Goal: Task Accomplishment & Management: Manage account settings

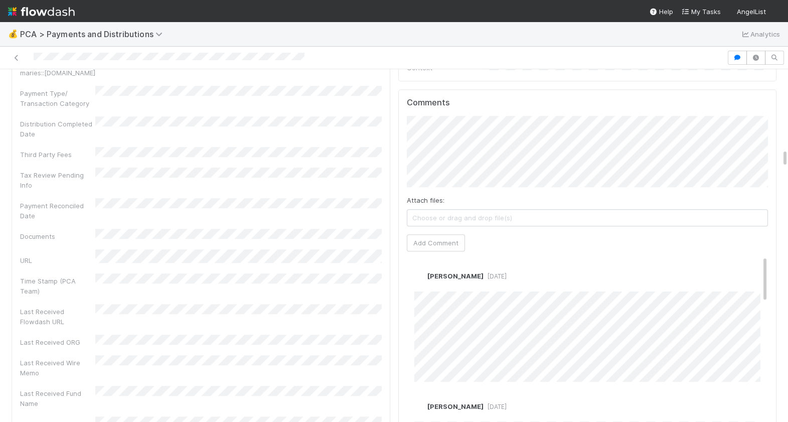
scroll to position [1506, 0]
click at [422, 282] on link "Edit" at bounding box center [428, 286] width 12 height 8
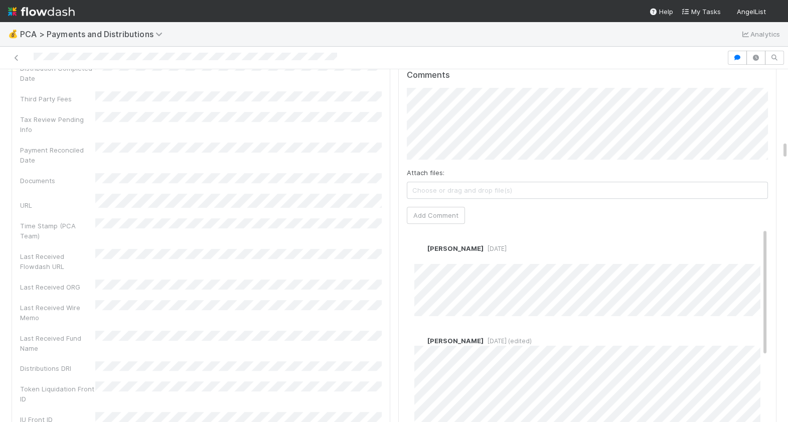
scroll to position [1604, 0]
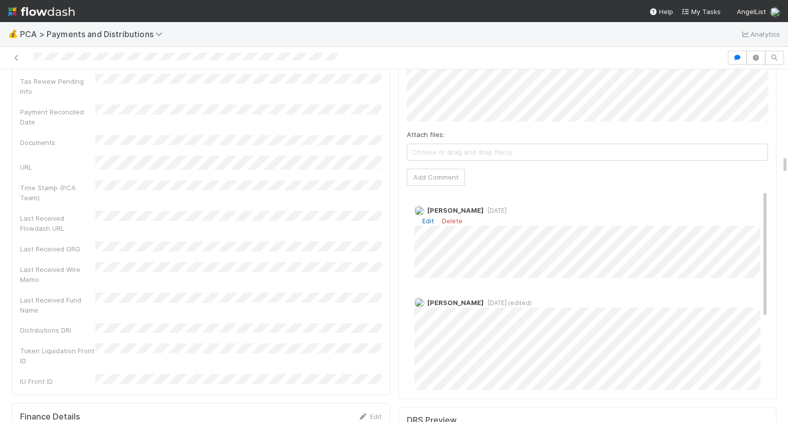
click at [423, 217] on link "Edit" at bounding box center [428, 221] width 12 height 8
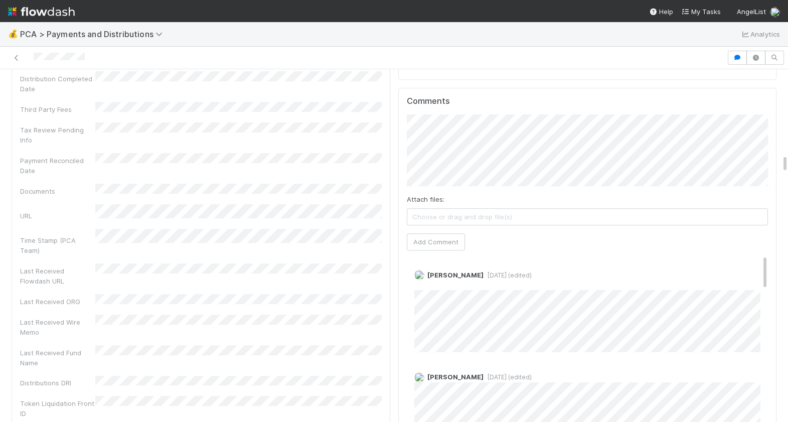
scroll to position [1473, 0]
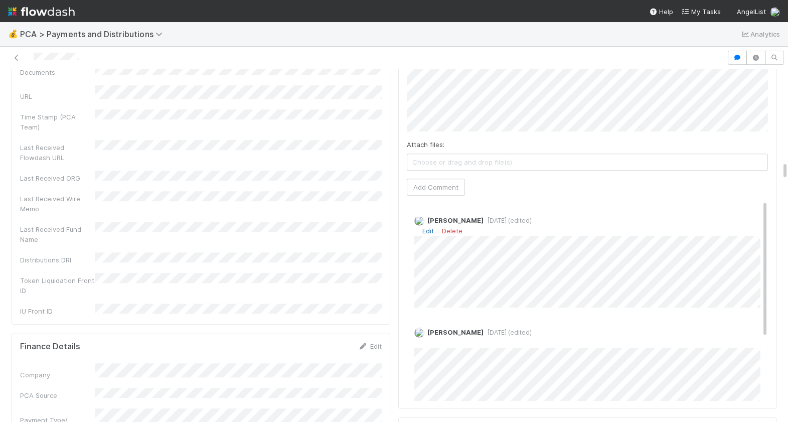
click at [425, 227] on link "Edit" at bounding box center [428, 231] width 12 height 8
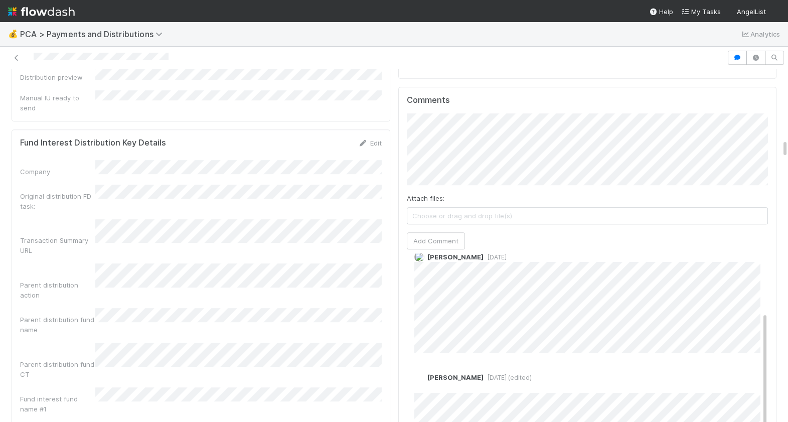
scroll to position [151, 0]
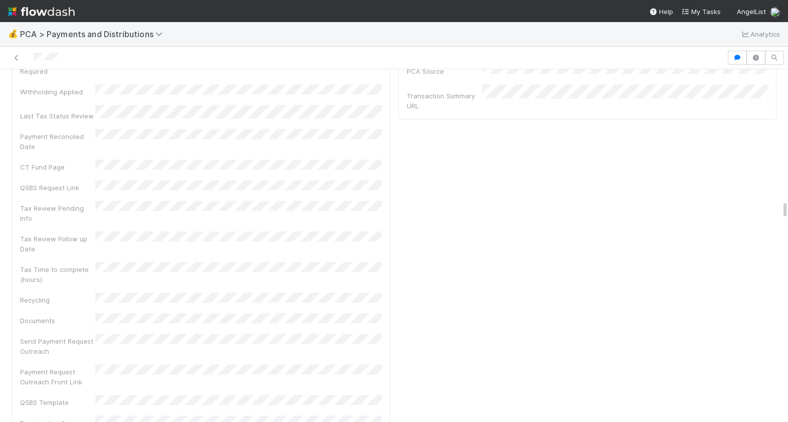
scroll to position [2781, 0]
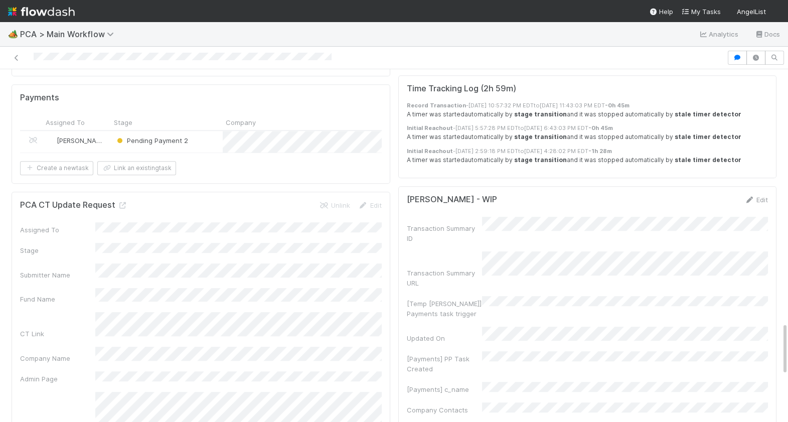
scroll to position [1662, 0]
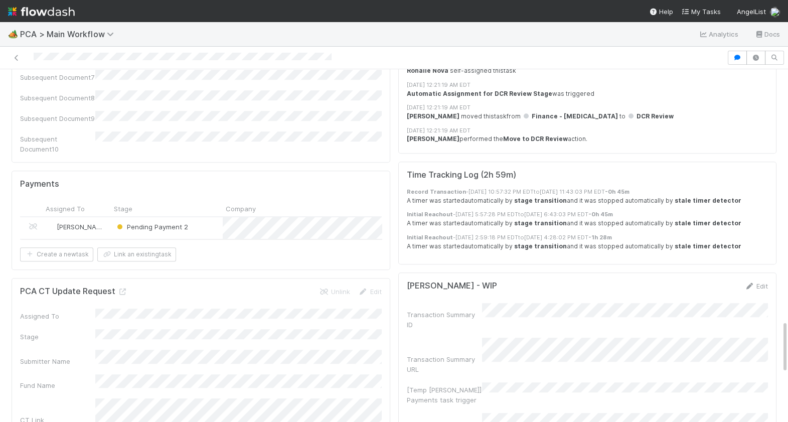
click at [204, 217] on div "Pending Payment 2" at bounding box center [167, 227] width 112 height 21
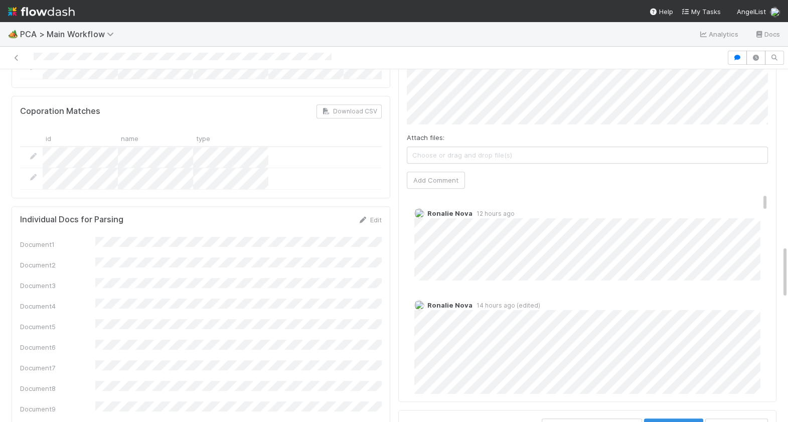
scroll to position [0, 0]
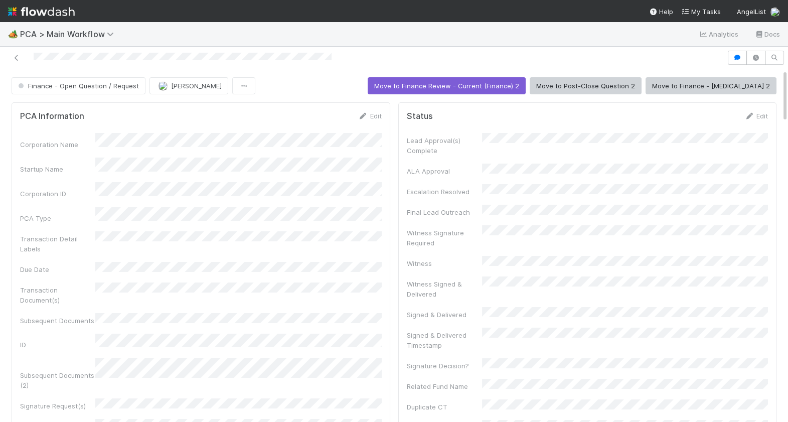
click at [609, 348] on div "Lead Approval(s) Complete ALA Approval Escalation Resolved Final Lead Outreach …" at bounding box center [588, 400] width 362 height 534
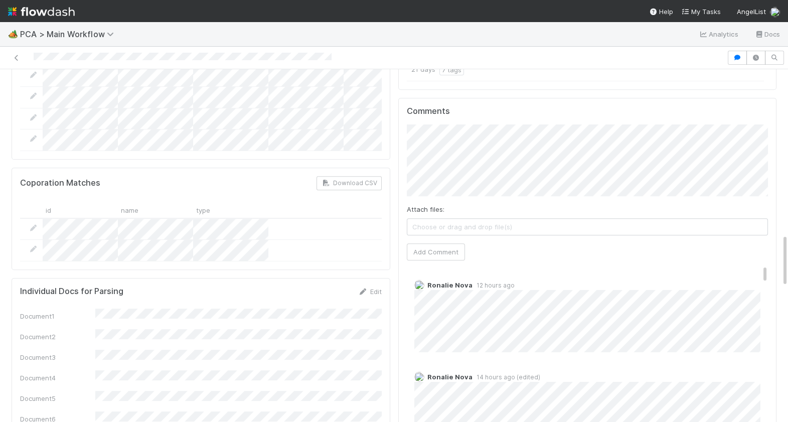
scroll to position [1085, 0]
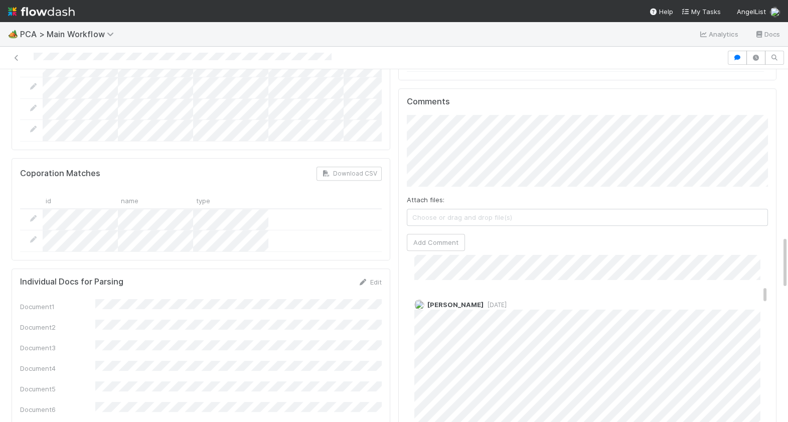
scroll to position [715, 0]
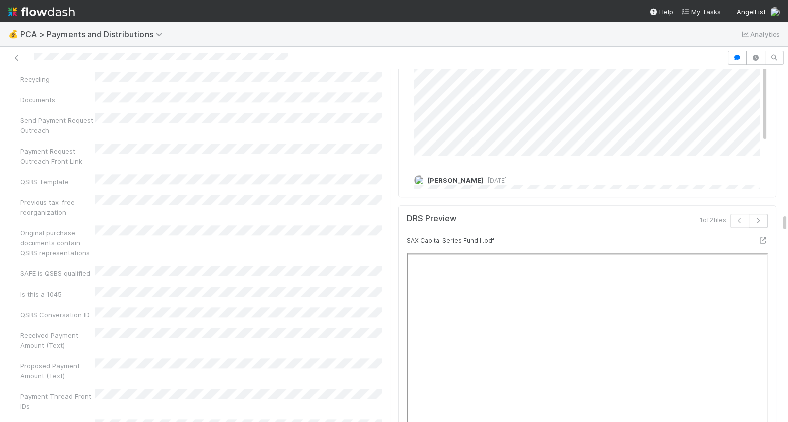
scroll to position [2755, 0]
click at [761, 216] on button "button" at bounding box center [758, 223] width 19 height 14
click at [739, 220] on icon "button" at bounding box center [740, 223] width 10 height 6
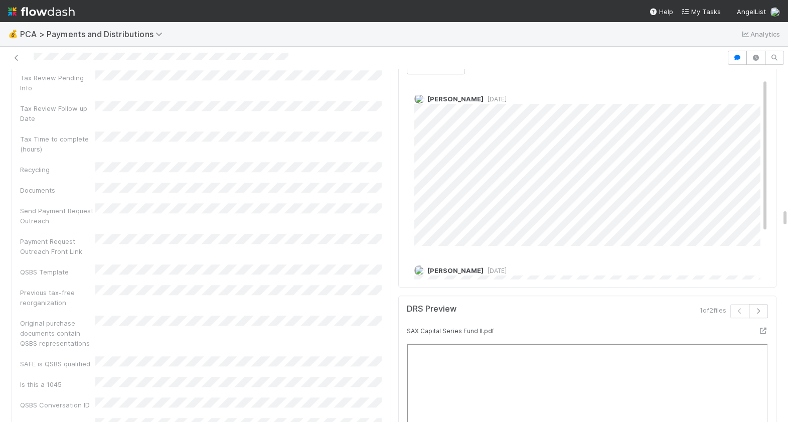
scroll to position [2753, 0]
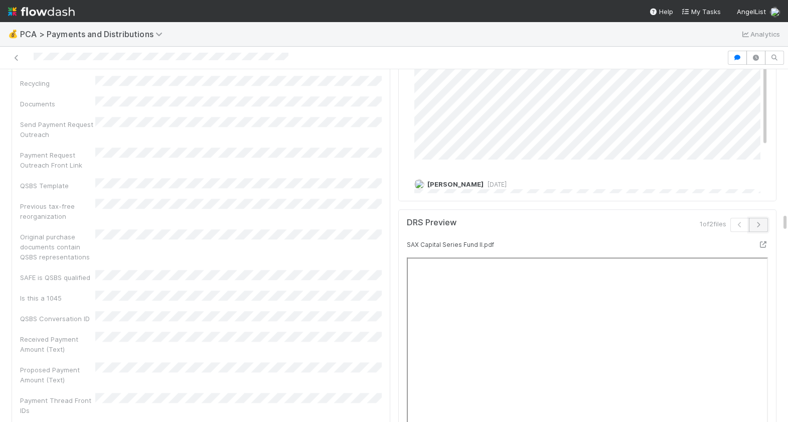
click at [757, 222] on icon "button" at bounding box center [758, 225] width 10 height 6
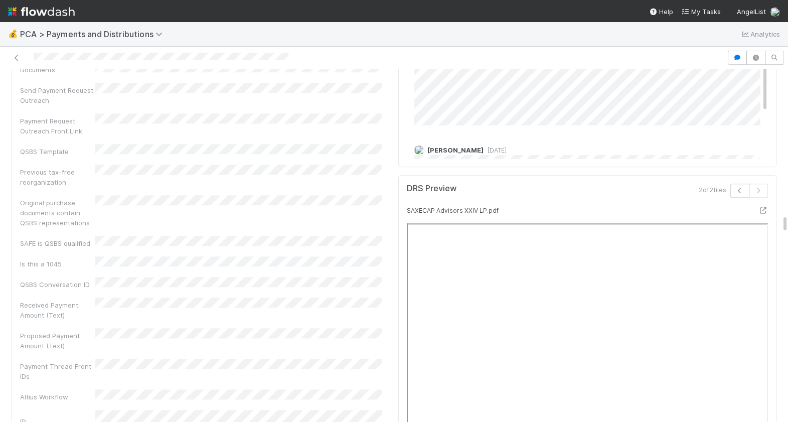
scroll to position [2779, 0]
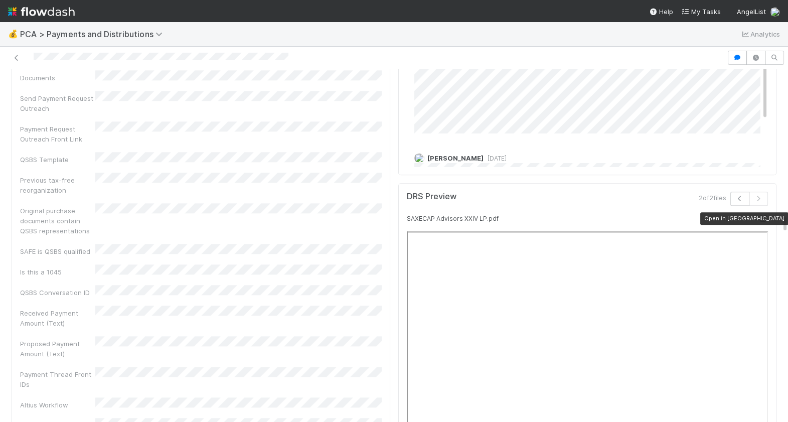
click at [766, 215] on icon at bounding box center [763, 218] width 10 height 7
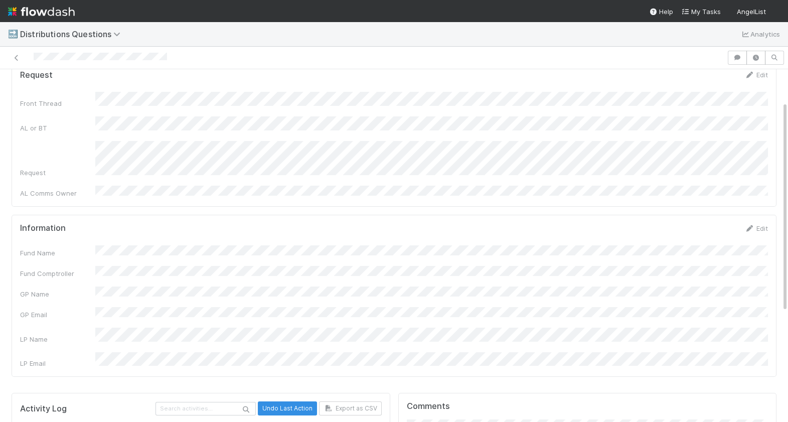
scroll to position [238, 0]
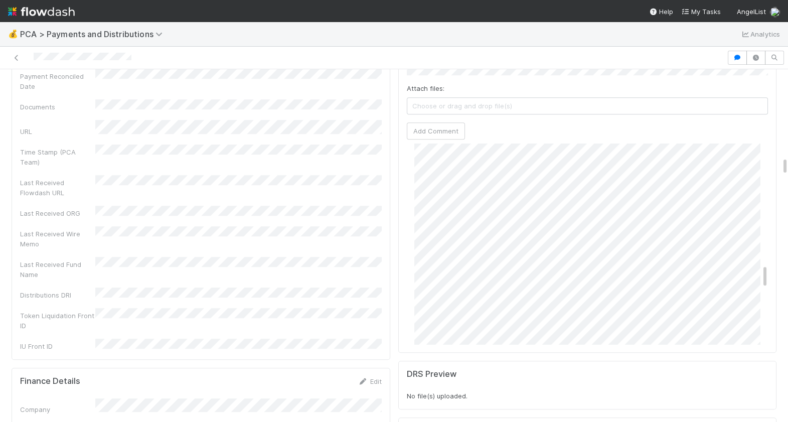
scroll to position [969, 0]
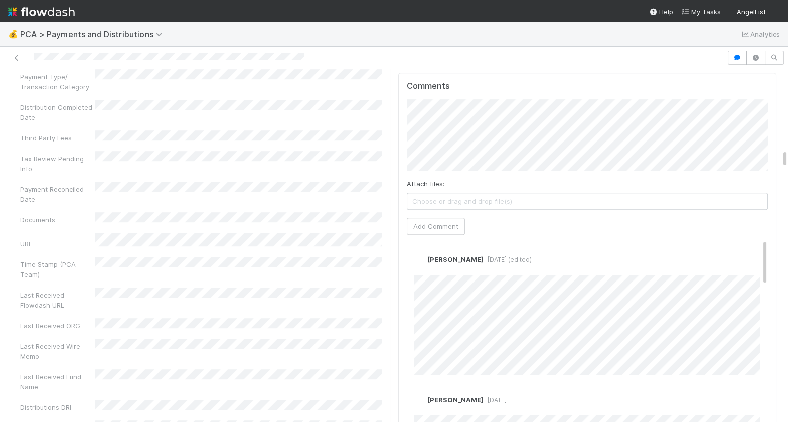
scroll to position [1504, 0]
click at [429, 271] on link "Edit" at bounding box center [428, 275] width 12 height 8
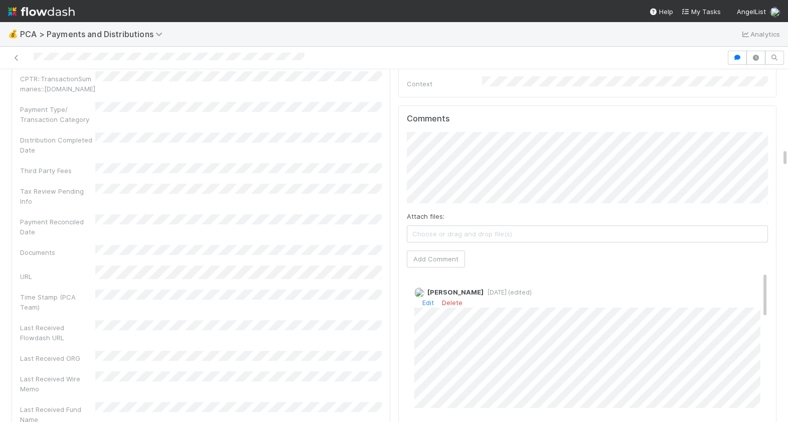
scroll to position [1463, 0]
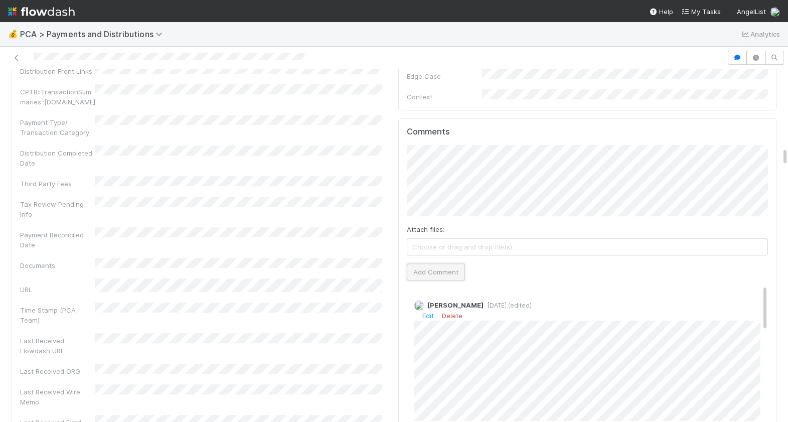
click at [437, 263] on button "Add Comment" at bounding box center [436, 271] width 58 height 17
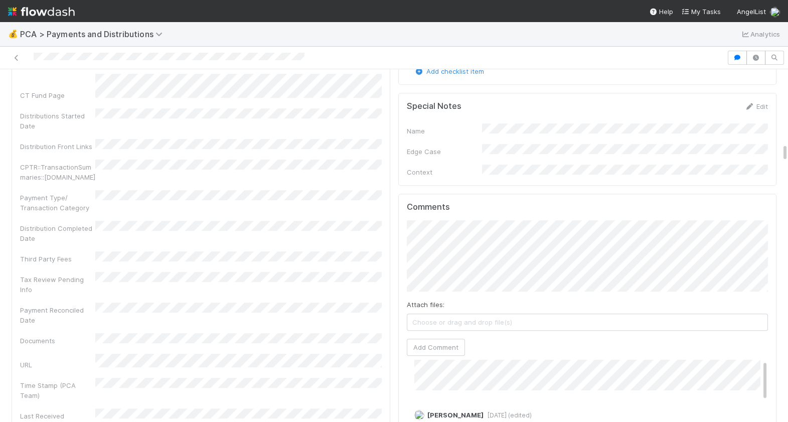
scroll to position [0, 0]
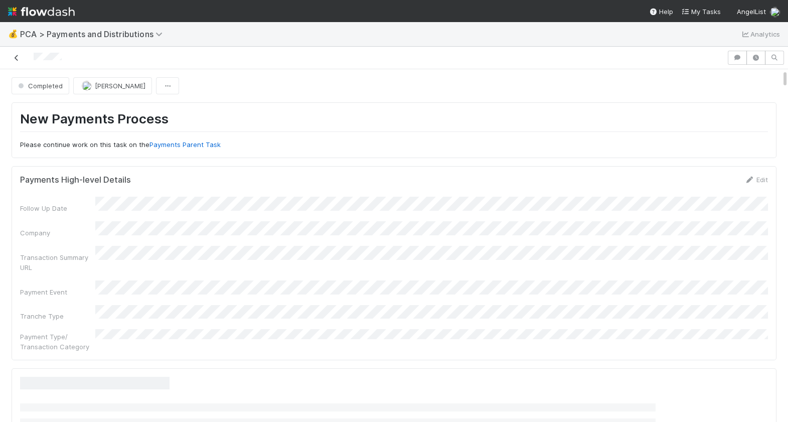
click at [13, 61] on link at bounding box center [17, 58] width 10 height 10
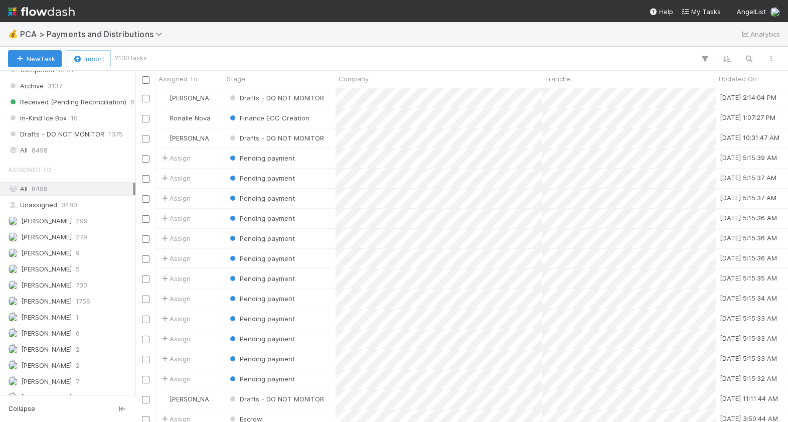
scroll to position [781, 0]
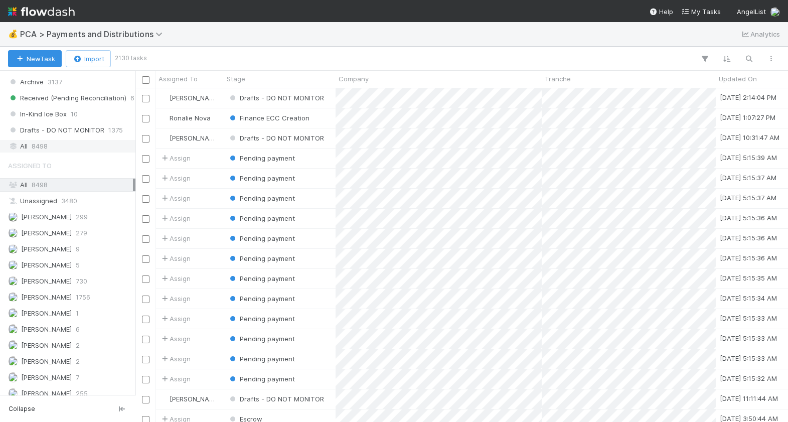
click at [43, 145] on span "8498" at bounding box center [40, 146] width 16 height 13
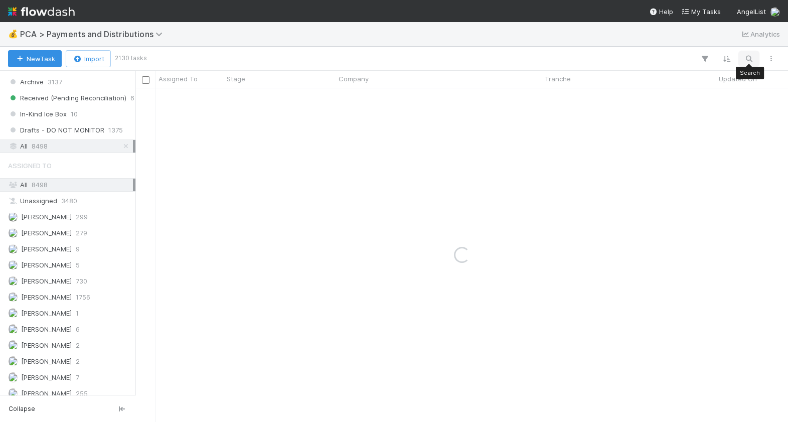
click at [745, 58] on icon "button" at bounding box center [749, 58] width 10 height 9
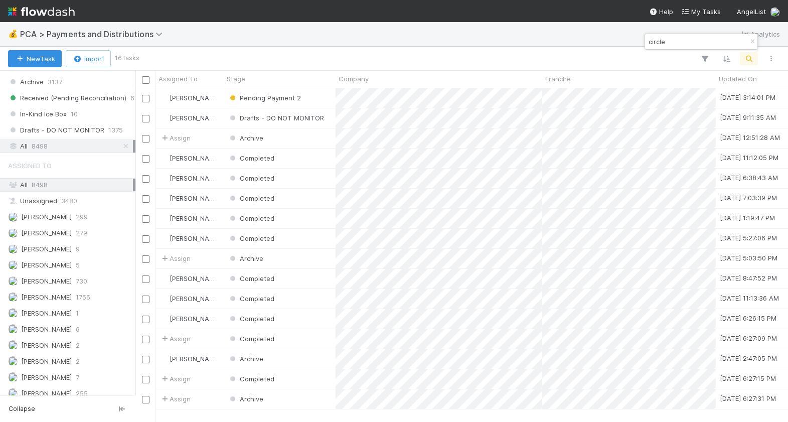
scroll to position [334, 652]
type input "circle"
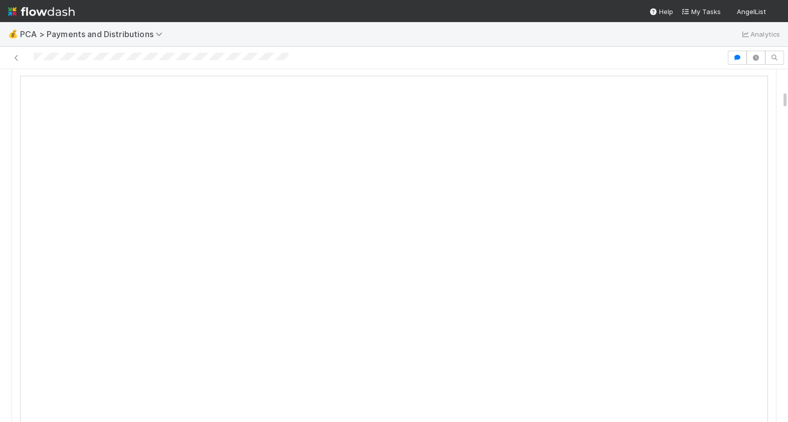
scroll to position [379, 0]
